Goal: Transaction & Acquisition: Purchase product/service

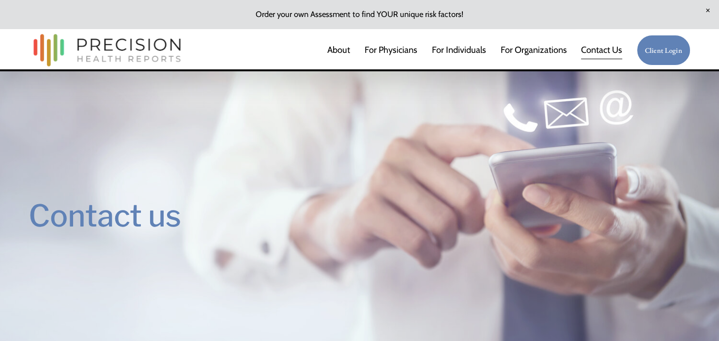
click at [476, 49] on link "For Individuals" at bounding box center [459, 49] width 54 height 19
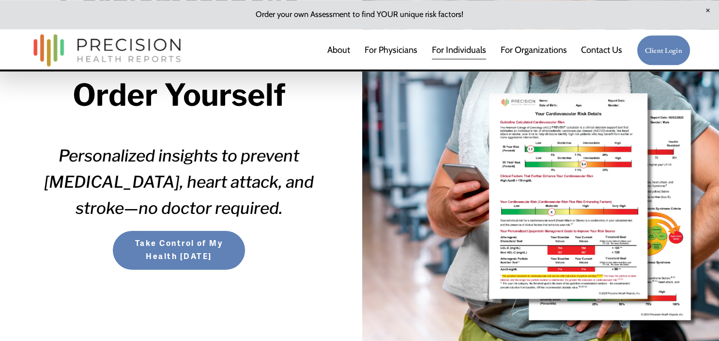
scroll to position [184, 0]
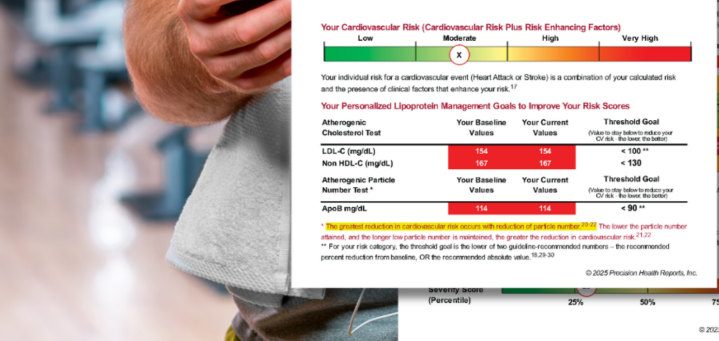
click at [560, 266] on div at bounding box center [540, 126] width 357 height 461
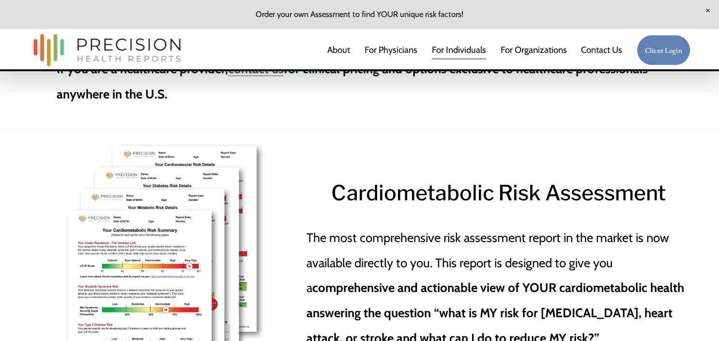
scroll to position [2477, 0]
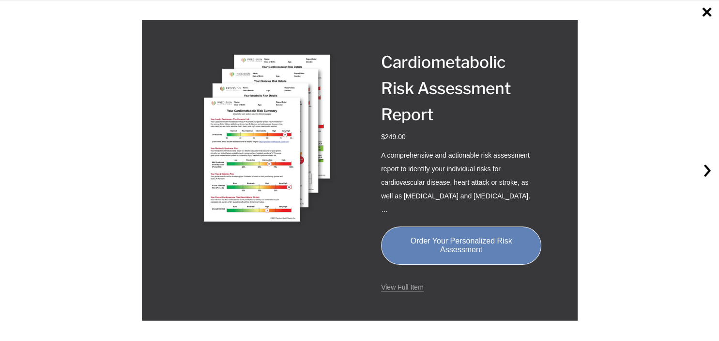
click at [277, 280] on div "Image 1 of 1 Cardiometabolic Risk Assessment Report $249.00 A comprehensive and…" at bounding box center [360, 170] width 364 height 243
click at [401, 288] on link "View Full Item" at bounding box center [402, 287] width 43 height 8
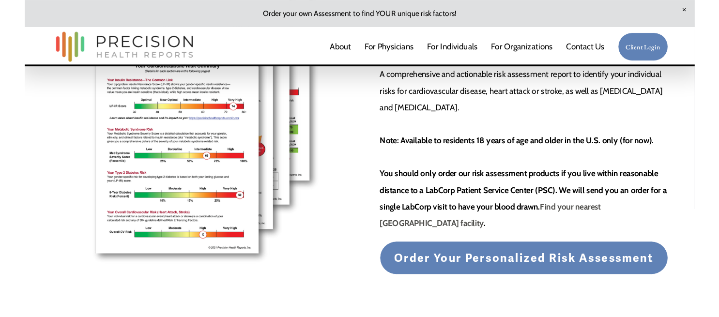
scroll to position [173, 0]
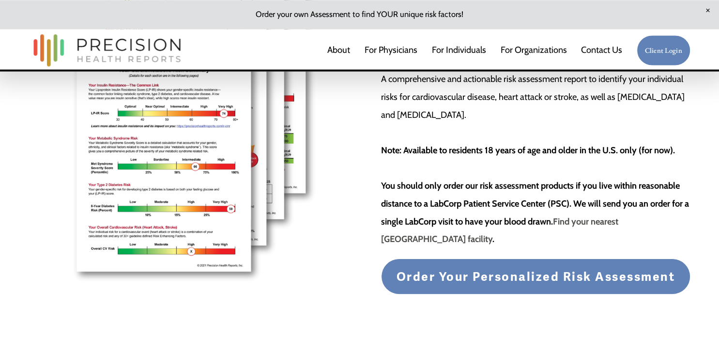
click at [584, 219] on strong "Find your nearest [GEOGRAPHIC_DATA] facility" at bounding box center [499, 230] width 237 height 29
